Goal: Information Seeking & Learning: Learn about a topic

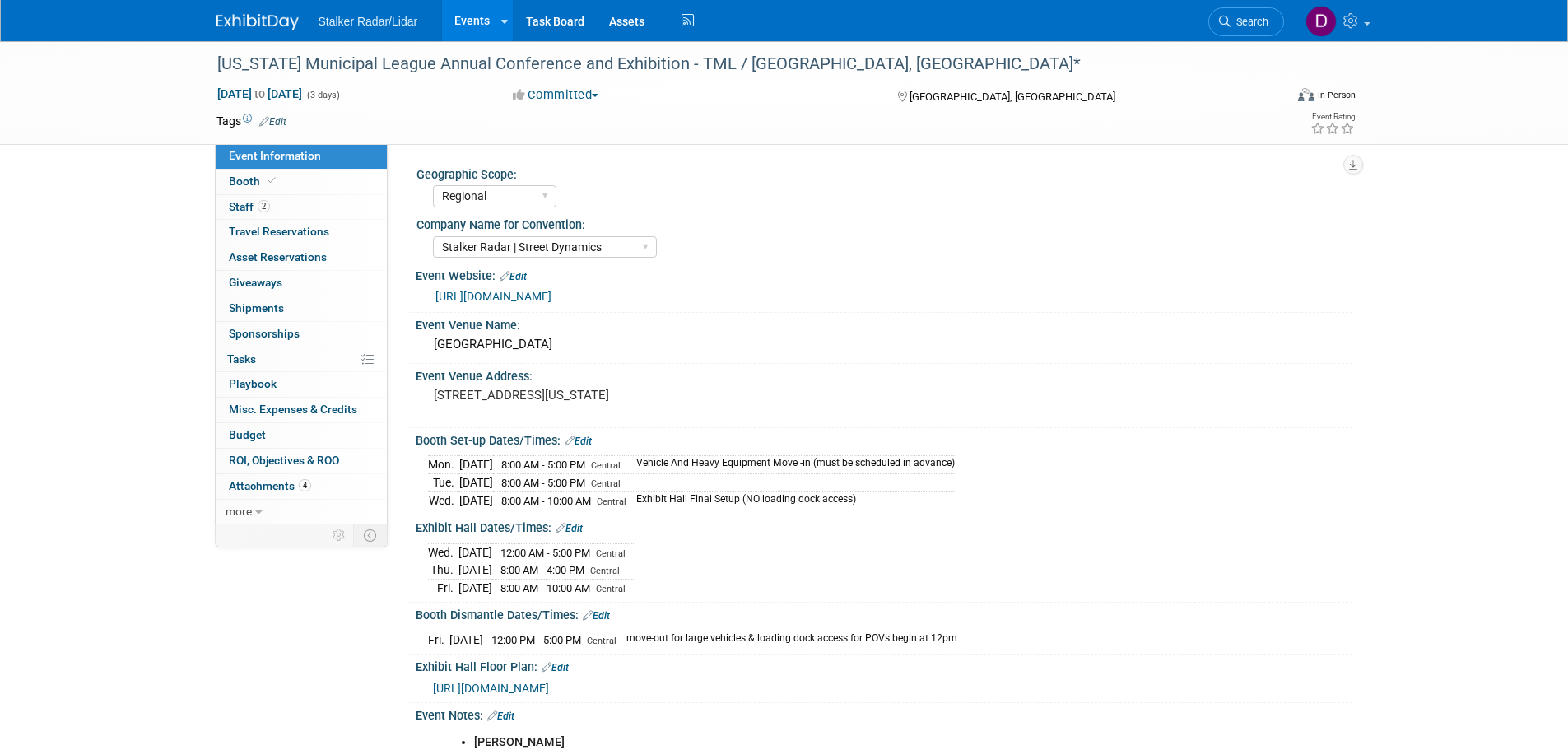
select select "Regional"
select select "Stalker Radar | Street Dynamics"
click at [527, 298] on link "https://tmlexhibits.org/" at bounding box center [493, 296] width 116 height 13
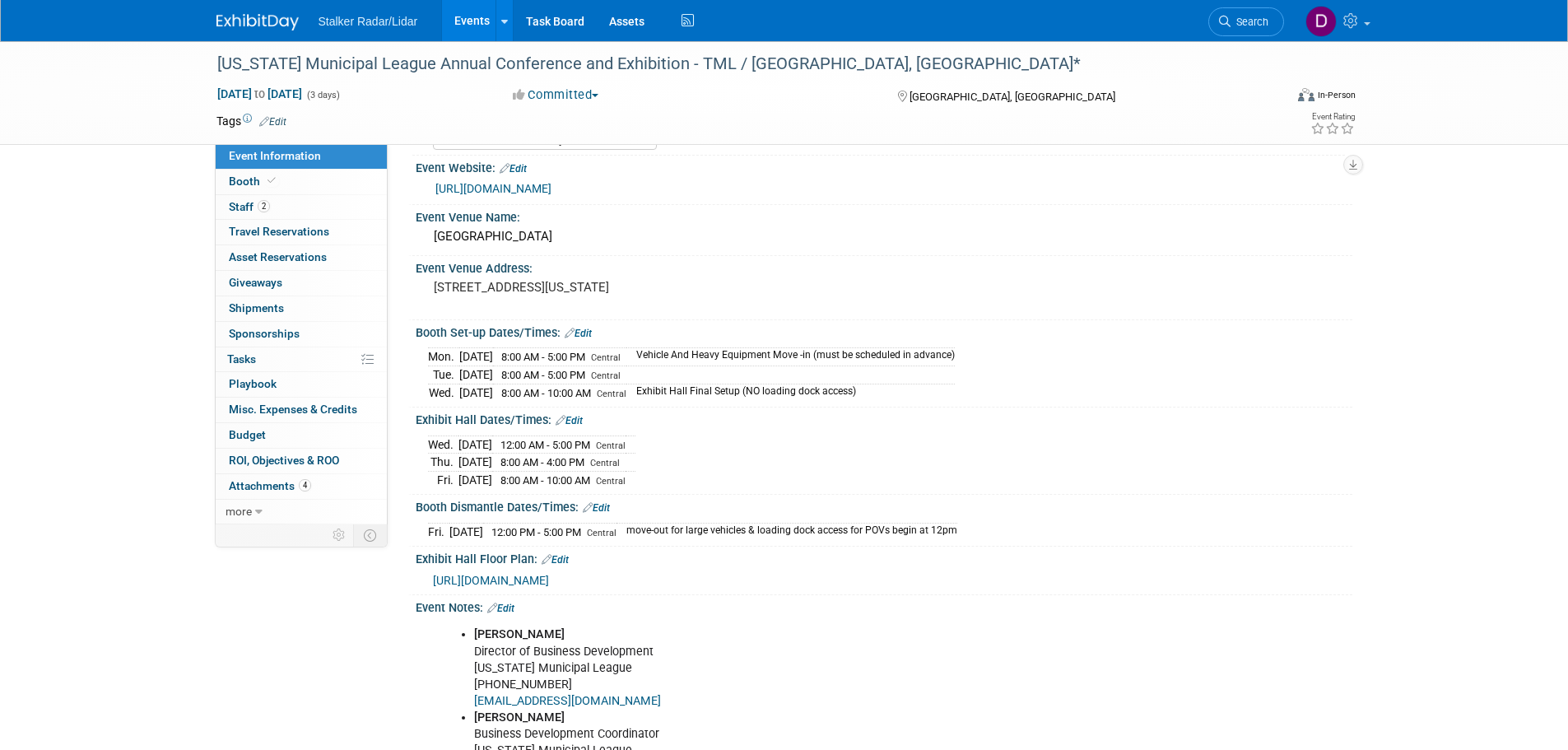
scroll to position [355, 0]
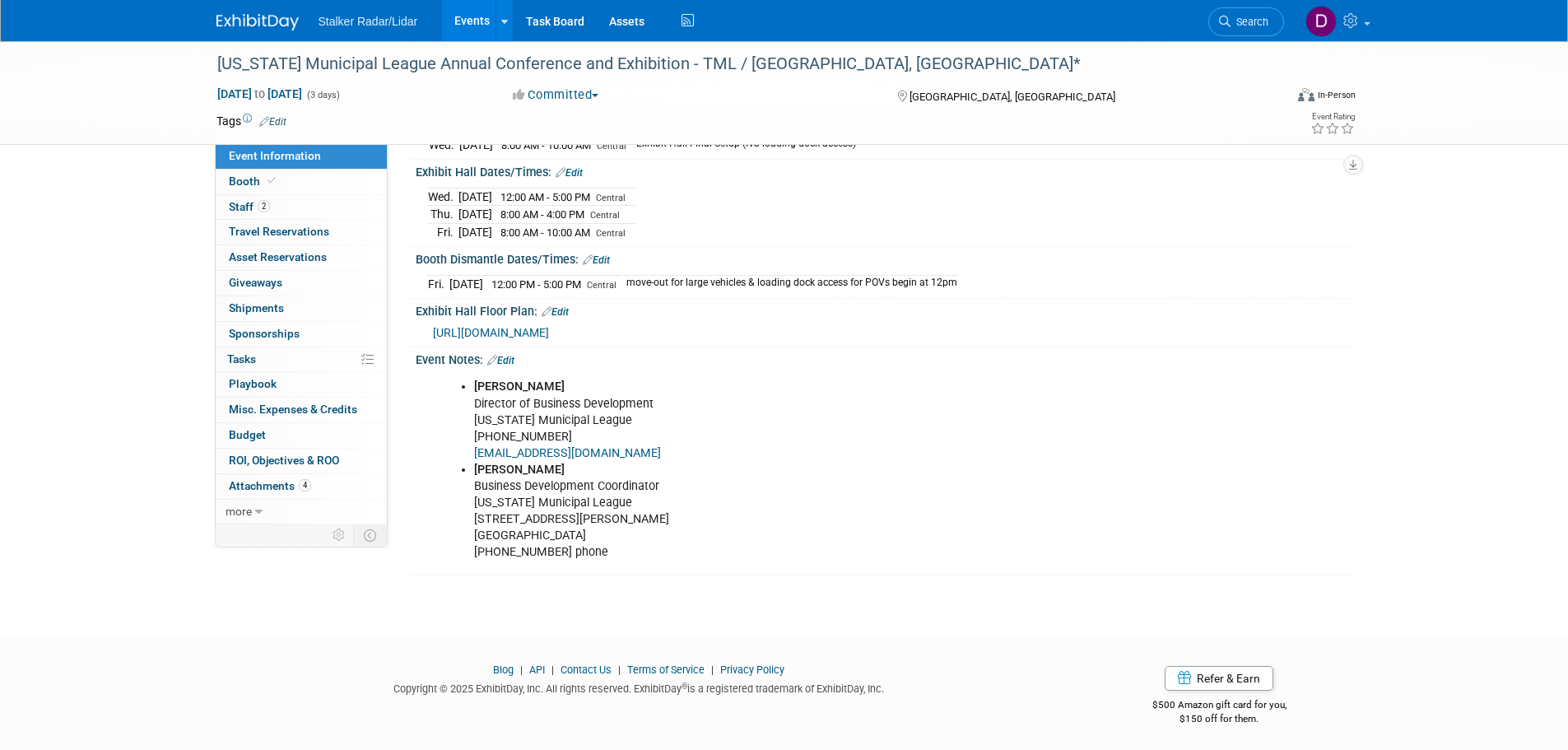
click at [549, 330] on span "https://tmlac2025.mapyourshow.com/8_0/exhview/index.cfm" at bounding box center [490, 332] width 116 height 13
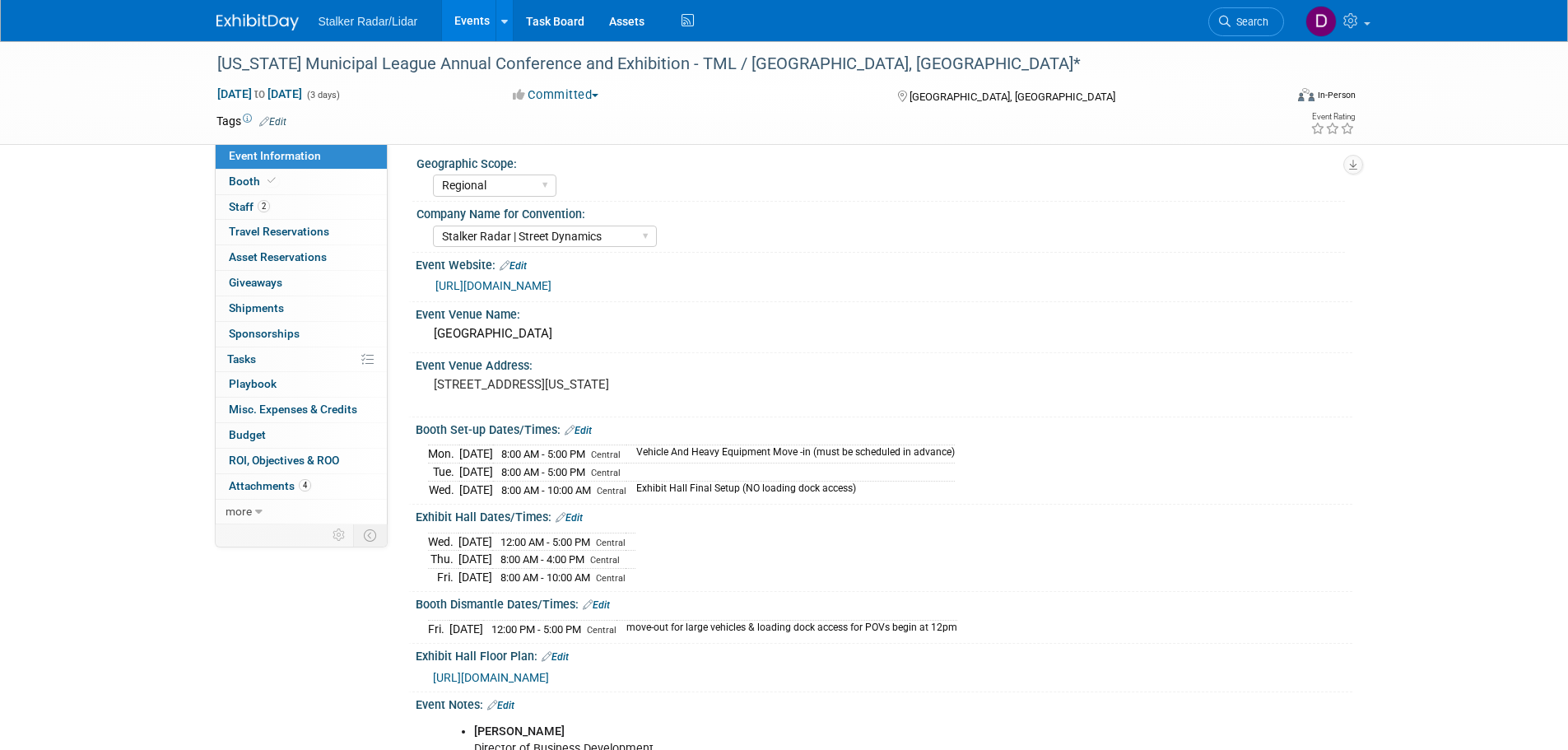
scroll to position [0, 0]
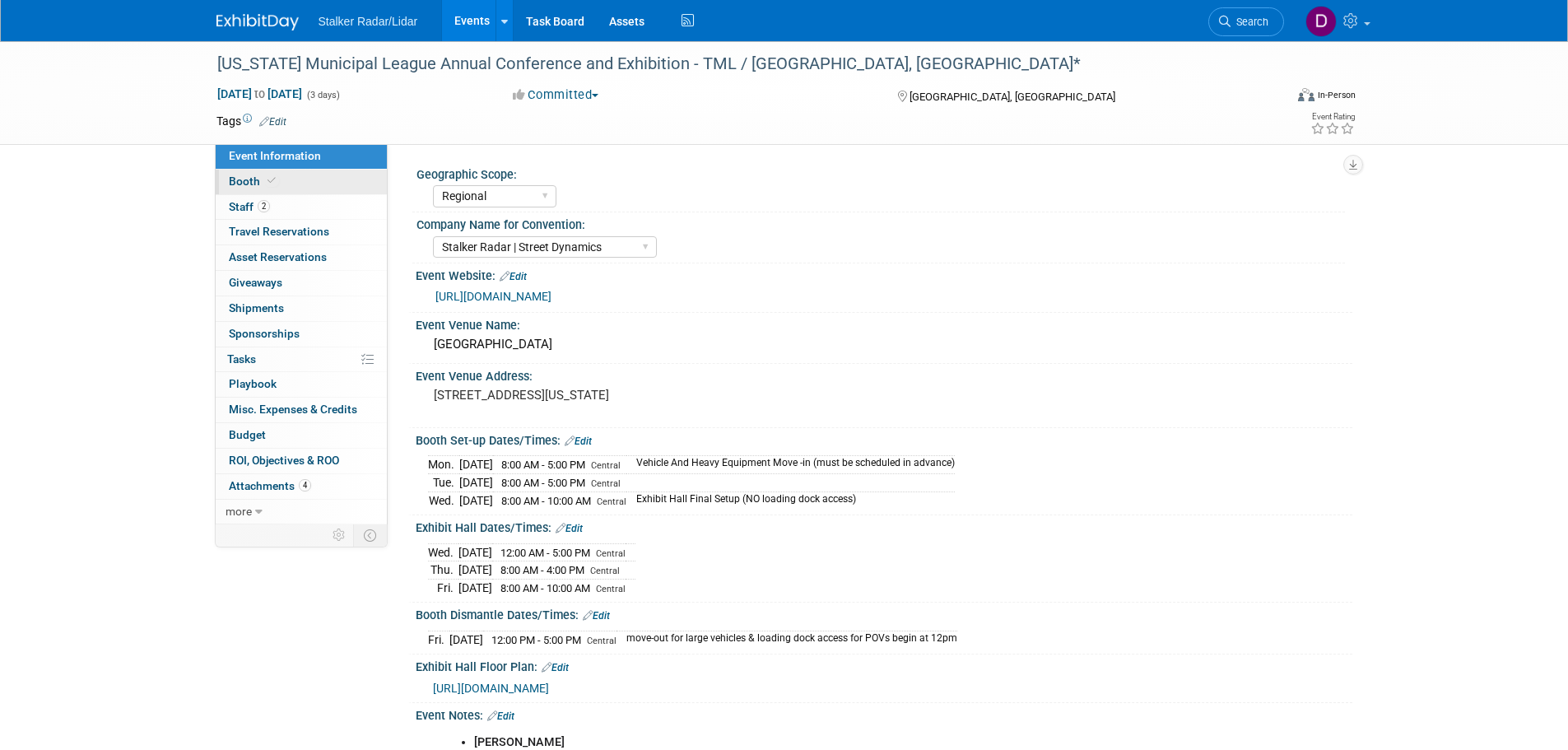
click at [232, 186] on span "Booth" at bounding box center [254, 181] width 50 height 13
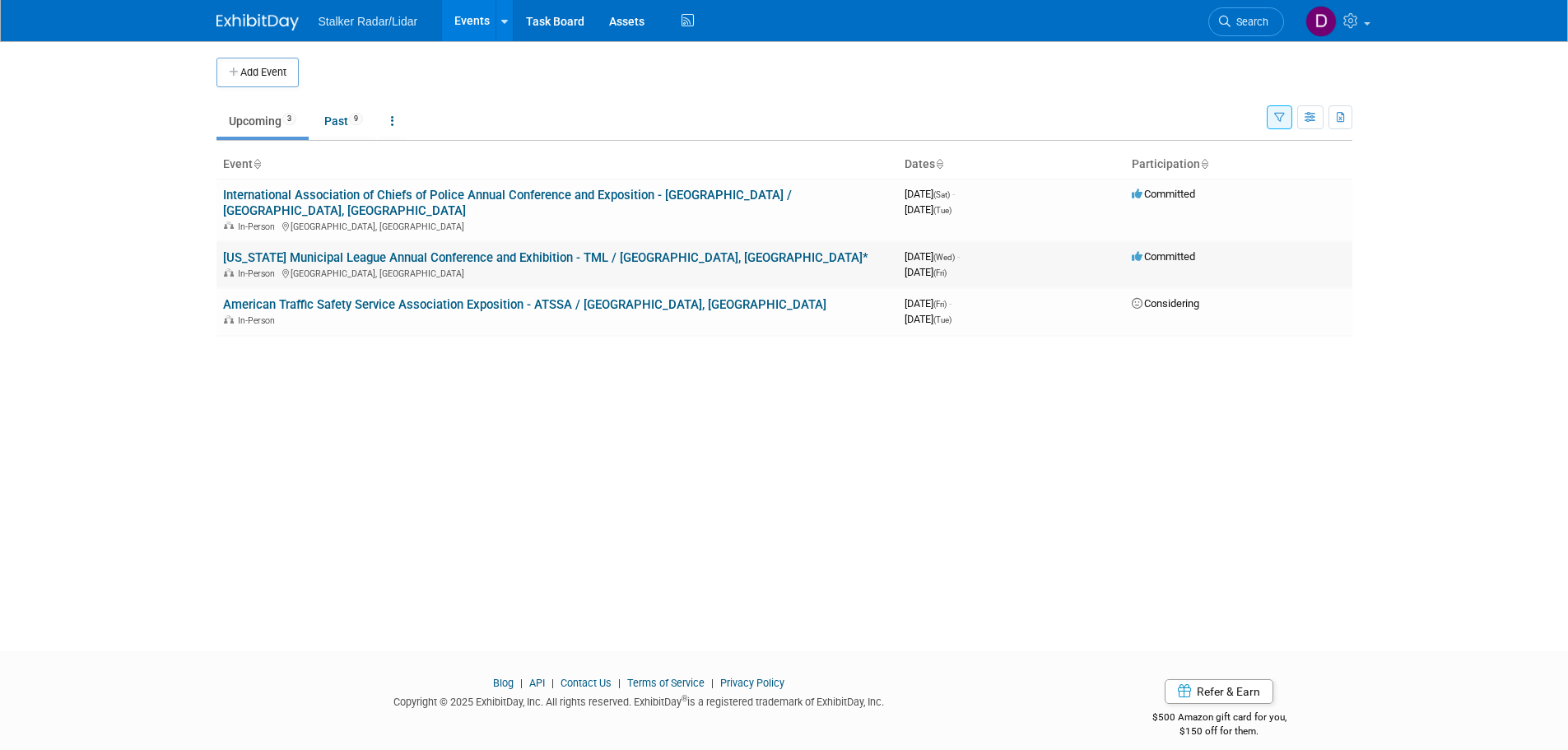
click at [397, 250] on link "[US_STATE] Municipal League Annual Conference and Exhibition - TML / [GEOGRAPHI…" at bounding box center [545, 258] width 645 height 15
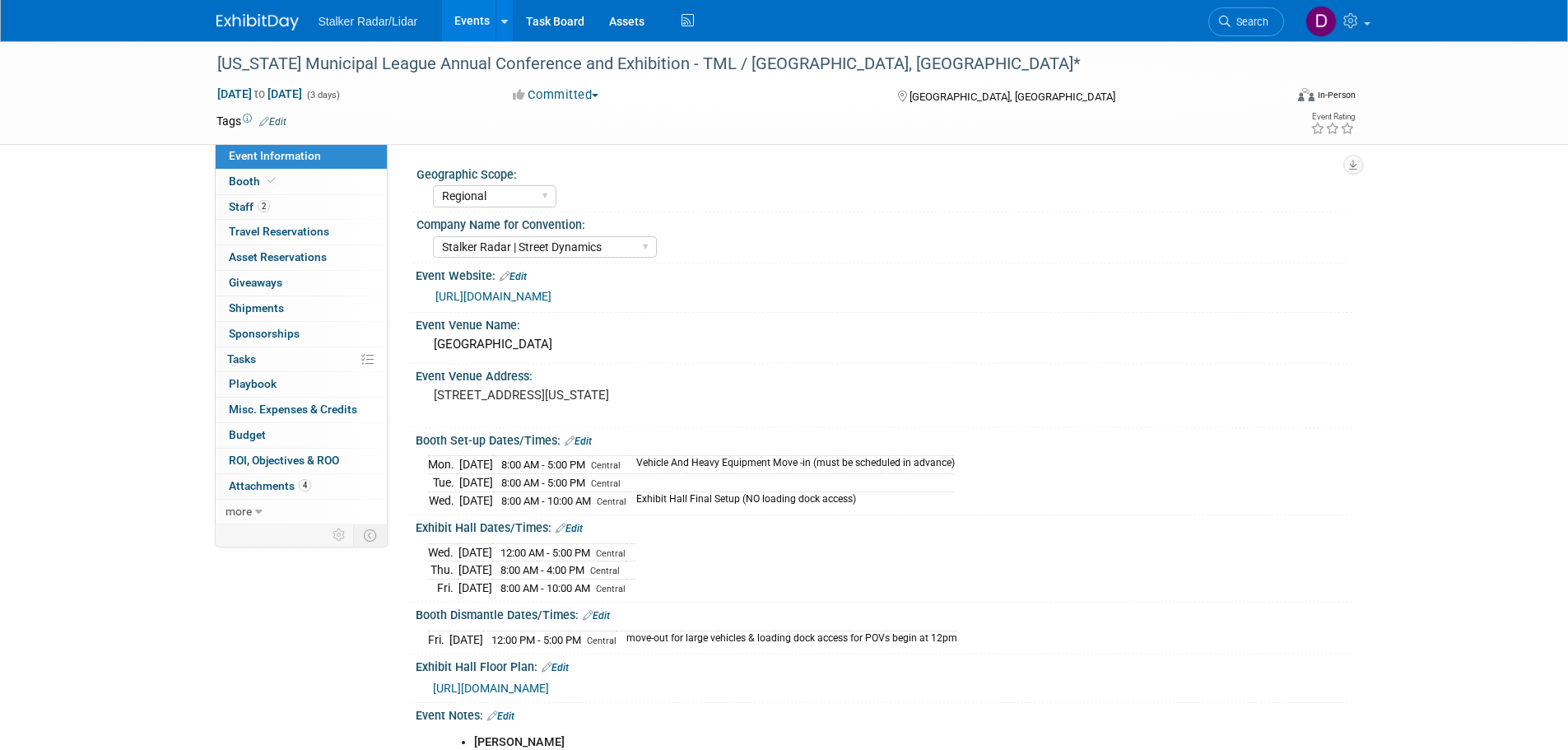
select select "Regional"
select select "Stalker Radar | Street Dynamics"
click at [496, 295] on link "https://tmlexhibits.org/" at bounding box center [493, 296] width 116 height 13
